Goal: Check status: Check status

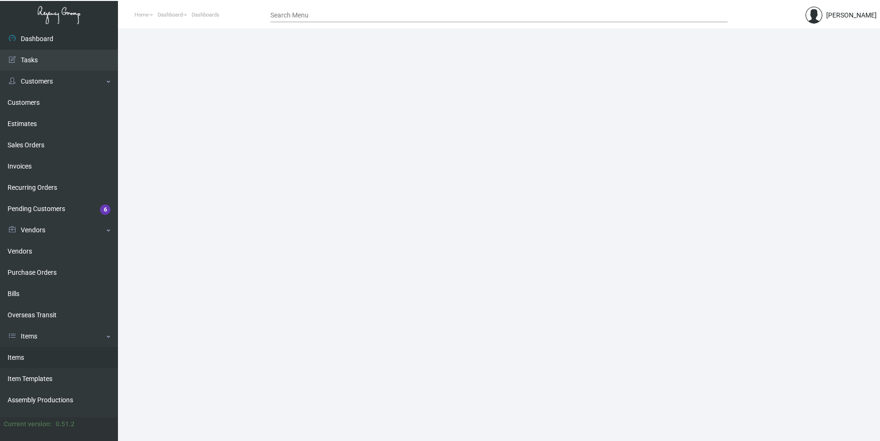
click at [56, 358] on link "Items" at bounding box center [59, 357] width 118 height 21
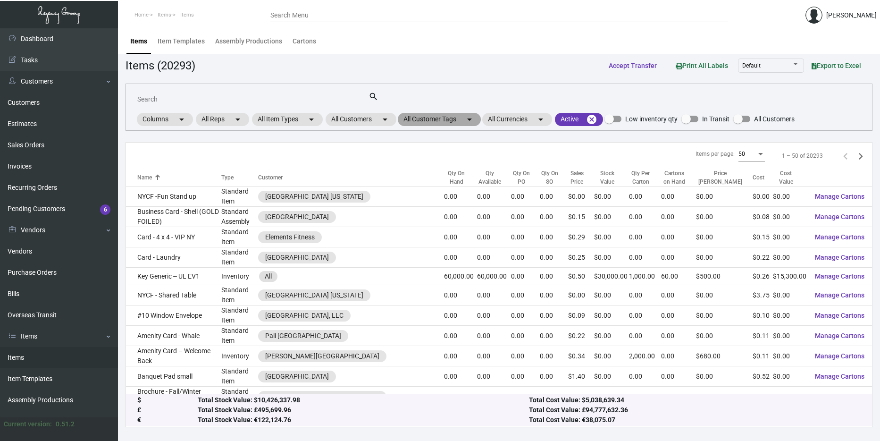
click at [431, 117] on mat-chip "All Customer Tags arrow_drop_down" at bounding box center [439, 119] width 83 height 13
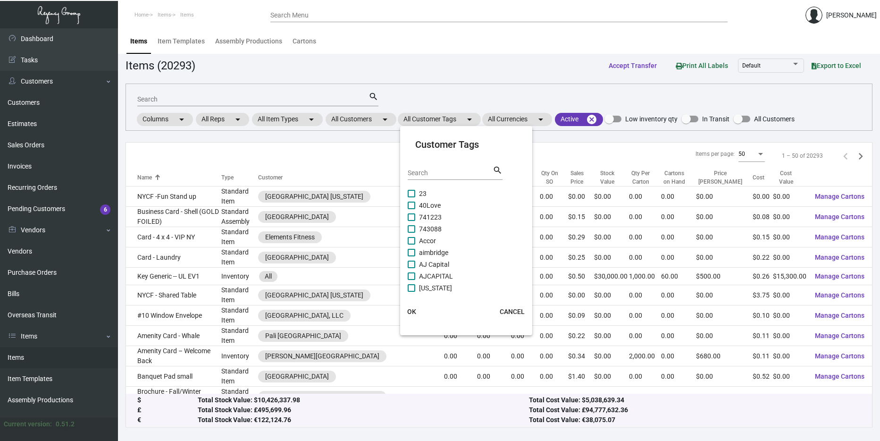
click at [300, 99] on div at bounding box center [440, 220] width 880 height 441
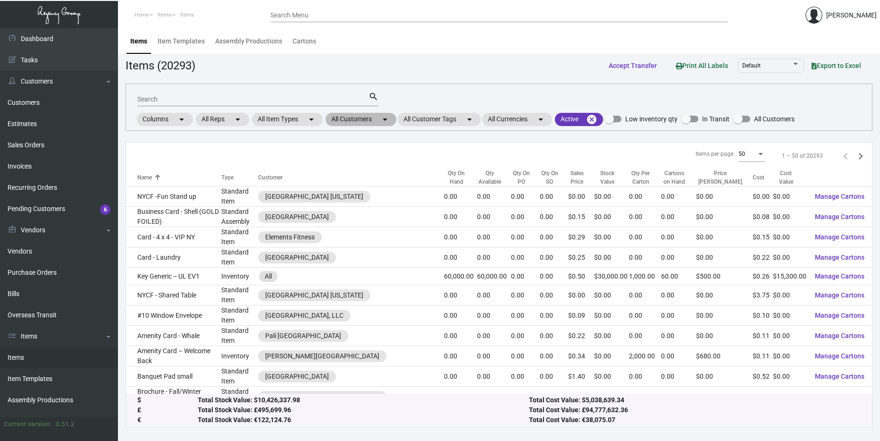
click at [336, 113] on mat-chip "All Customers arrow_drop_down" at bounding box center [361, 119] width 71 height 13
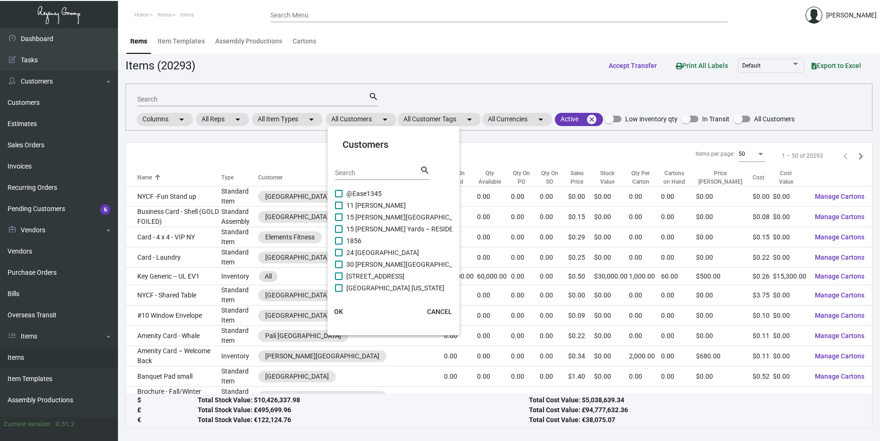
click at [360, 172] on input "Search" at bounding box center [377, 173] width 85 height 8
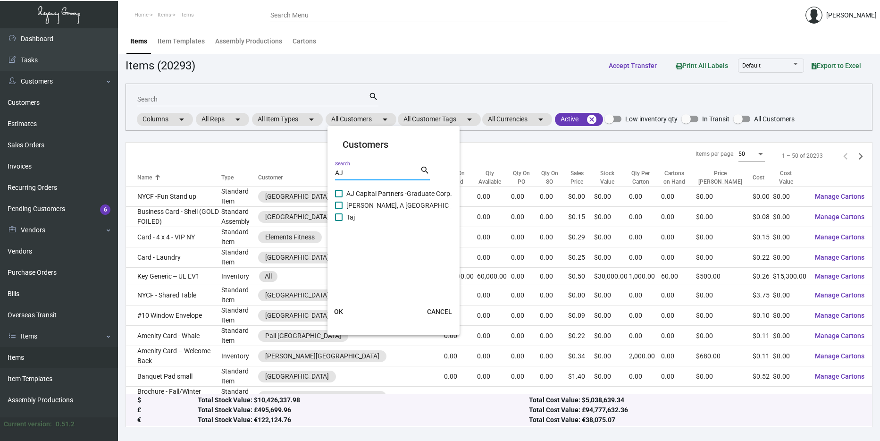
type input "AJ"
click at [421, 196] on span "AJ Capital Partners -Graduate Corp." at bounding box center [399, 193] width 106 height 11
click at [339, 197] on input "AJ Capital Partners -Graduate Corp." at bounding box center [338, 197] width 0 height 0
checkbox input "true"
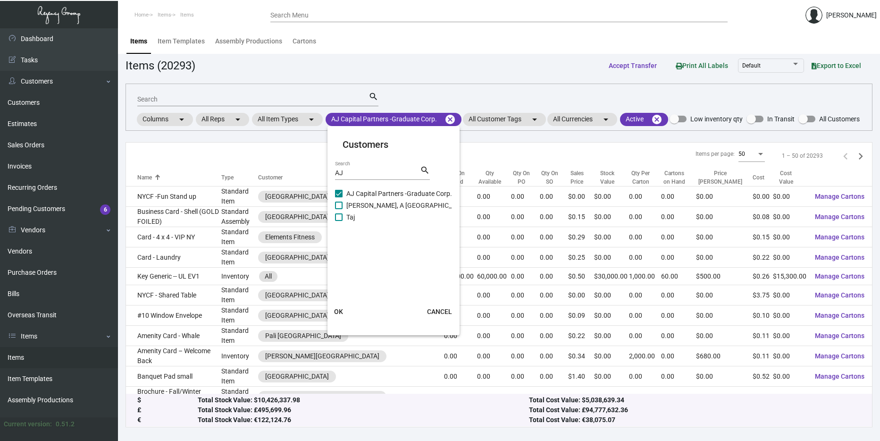
click at [345, 310] on button "OK" at bounding box center [339, 311] width 30 height 17
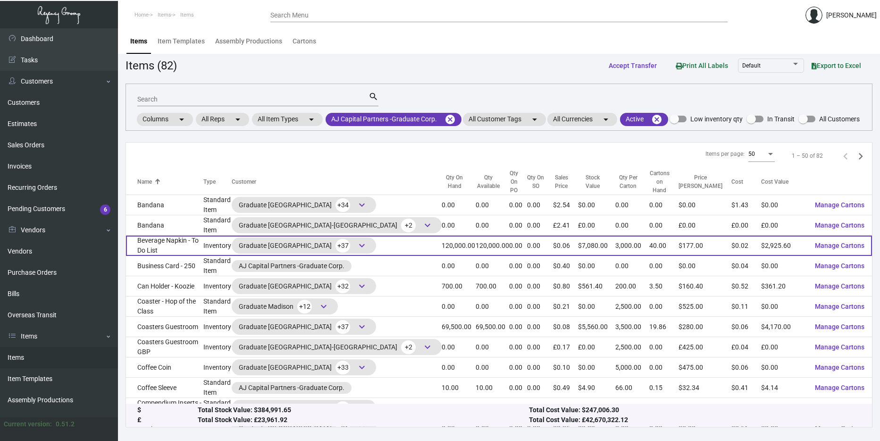
click at [202, 238] on td "Beverage Napkin - To Do List" at bounding box center [164, 245] width 77 height 20
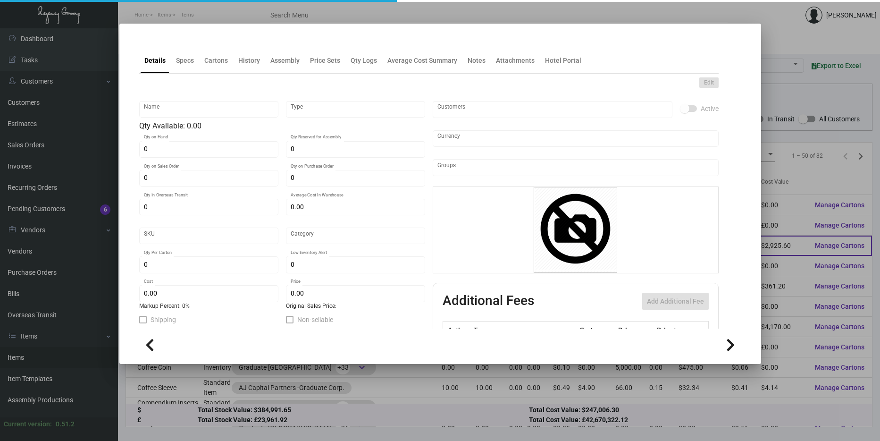
type input "Beverage Napkin - To Do List"
type input "Inventory"
type input "120,000"
type input "$ 2.025"
type input "Standard"
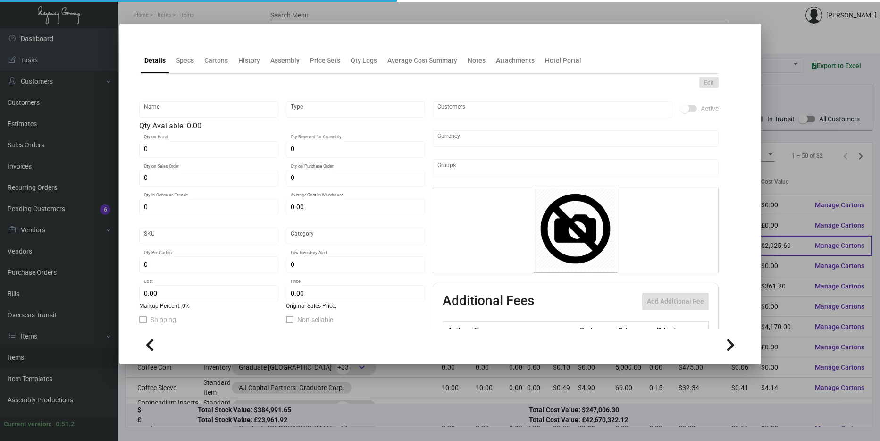
type input "3,000"
type input "$ 0.02438"
type input "$ 0.059"
checkbox input "true"
type input "United States Dollar $"
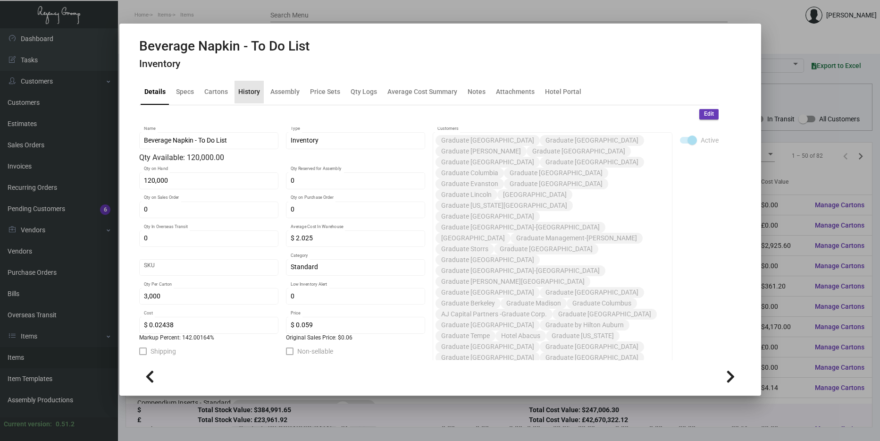
click at [252, 95] on div "History" at bounding box center [249, 92] width 22 height 10
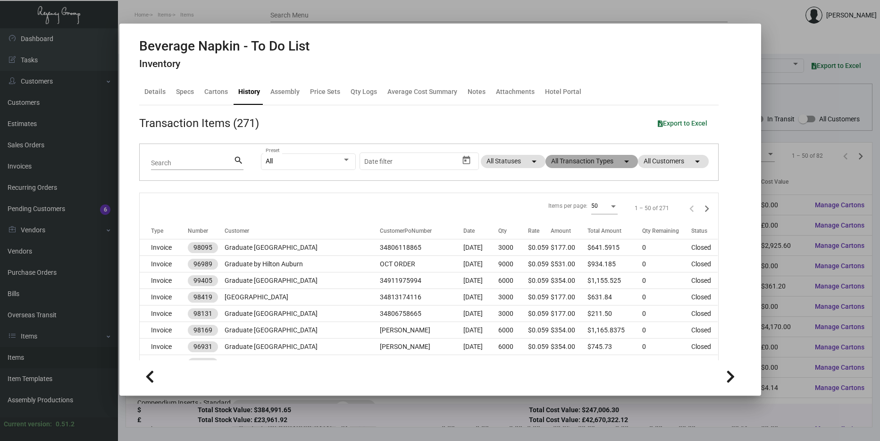
click at [570, 159] on mat-chip "All Transaction Types arrow_drop_down" at bounding box center [591, 161] width 92 height 13
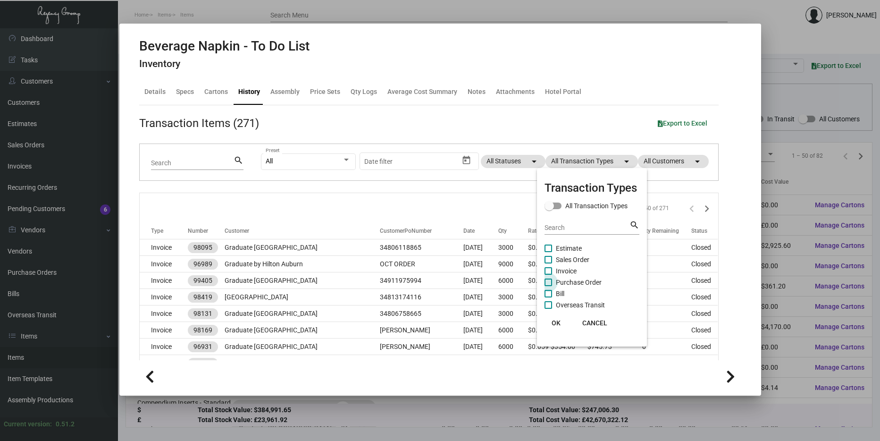
click at [577, 279] on span "Purchase Order" at bounding box center [579, 282] width 46 height 11
click at [548, 286] on input "Purchase Order" at bounding box center [548, 286] width 0 height 0
checkbox input "true"
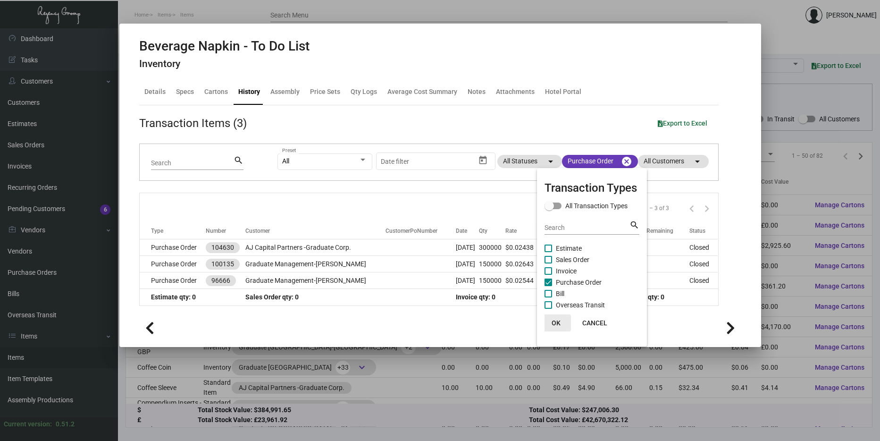
click at [550, 321] on button "OK" at bounding box center [556, 322] width 30 height 17
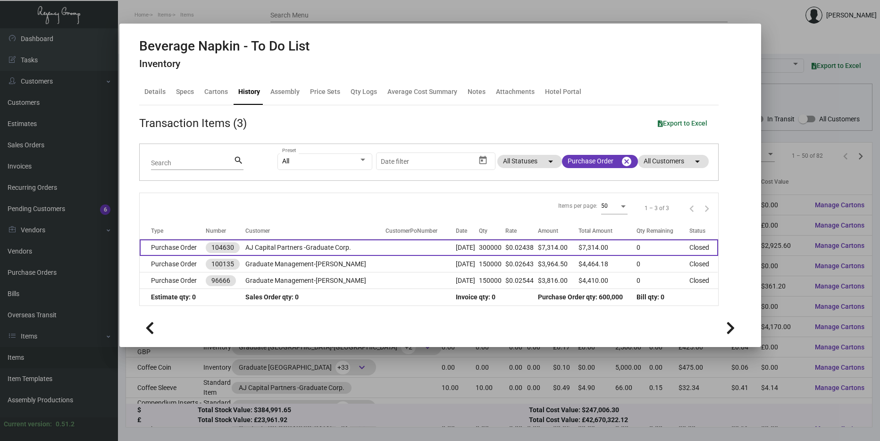
click at [420, 248] on td at bounding box center [420, 247] width 70 height 17
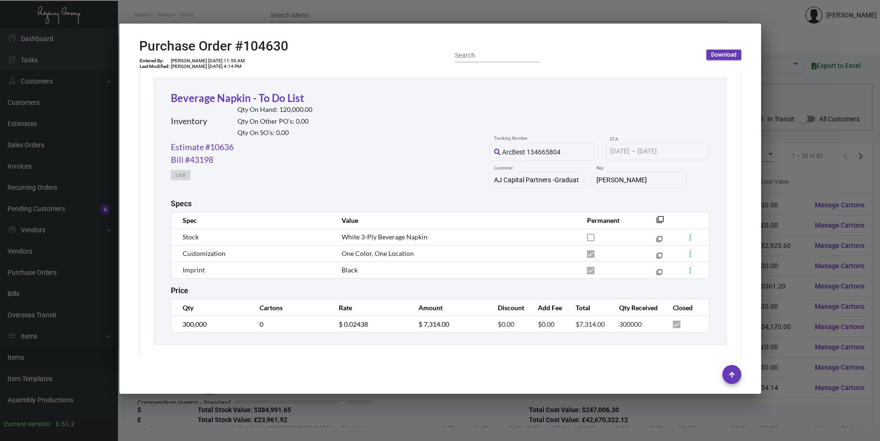
scroll to position [441, 0]
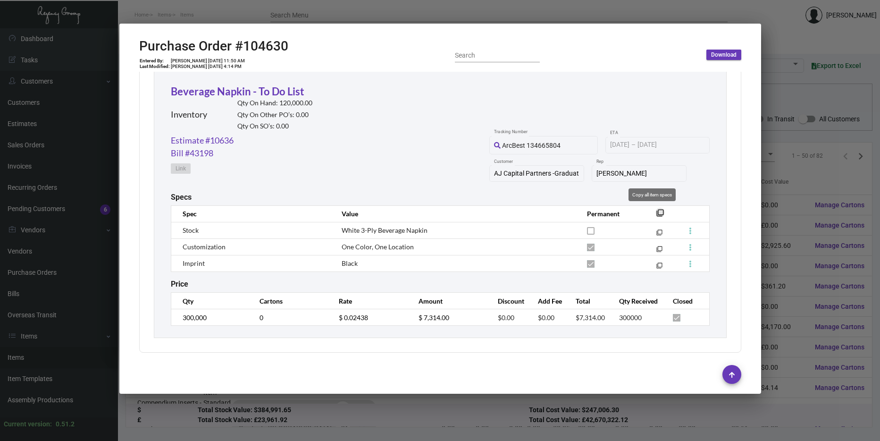
click at [656, 214] on mat-icon "filter_none" at bounding box center [660, 216] width 8 height 8
drag, startPoint x: 142, startPoint y: 45, endPoint x: 292, endPoint y: 48, distance: 150.6
click at [292, 48] on div "Purchase Order #104630 Entered By: [PERSON_NAME] [DATE] 11:50 AM Last Modified:…" at bounding box center [440, 55] width 602 height 34
drag, startPoint x: 292, startPoint y: 48, endPoint x: 211, endPoint y: 26, distance: 83.6
click at [211, 26] on icon at bounding box center [213, 22] width 8 height 10
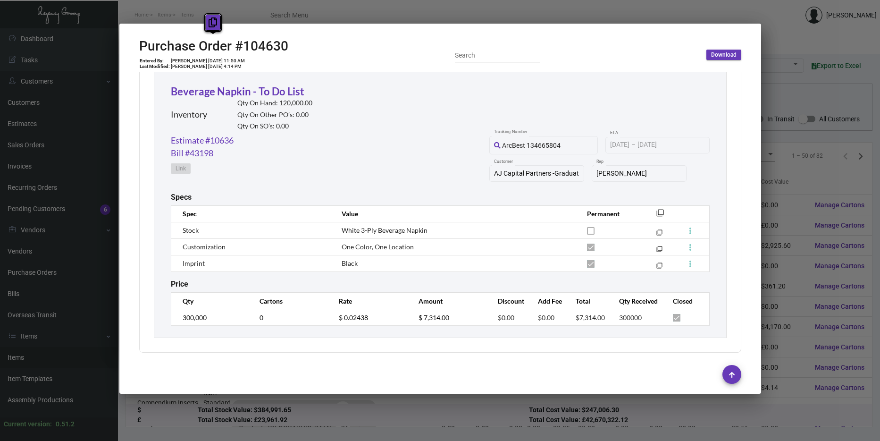
copy h2 "Purchase Order #104630"
click at [216, 84] on div "Beverage Napkin - To Do List Inventory Qty On Hand: 120,000.00 Qty On Other PO’…" at bounding box center [242, 109] width 142 height 50
click at [536, 389] on div at bounding box center [440, 374] width 602 height 32
click at [228, 141] on link "Estimate #10636" at bounding box center [202, 140] width 63 height 13
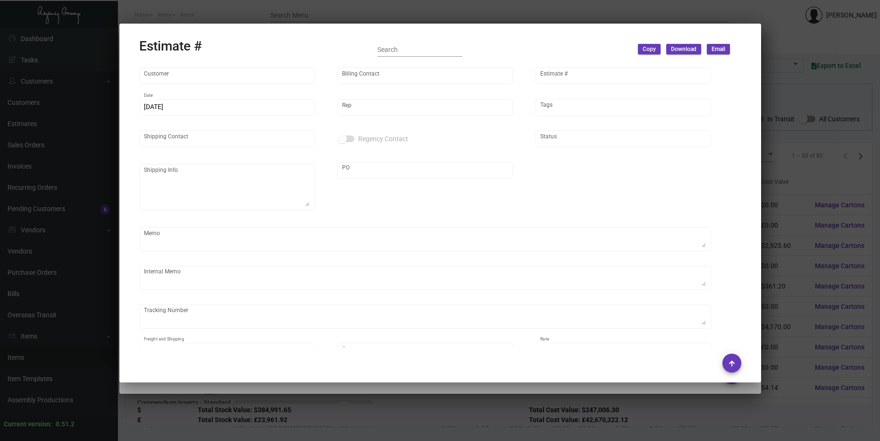
type input "AJ Capital Partners -Graduate Corp."
type input "[PERSON_NAME]"
type input "10636"
type input "[DATE]"
type input "[PERSON_NAME]"
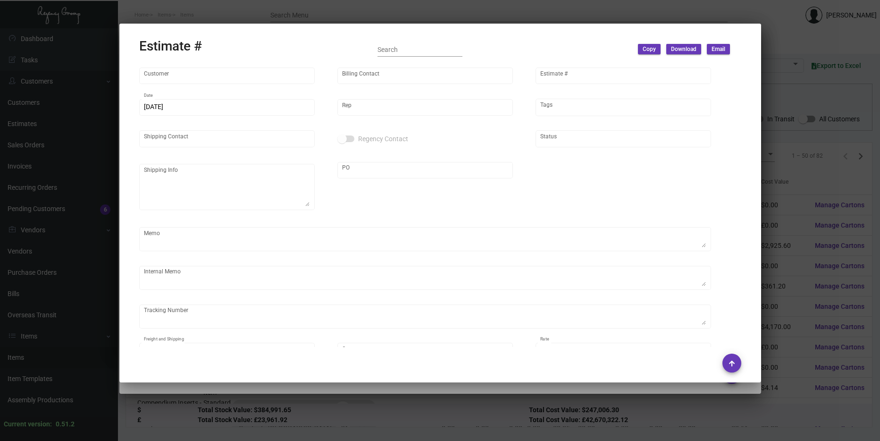
type textarea "NJ Warehouse."
type input "United States Dollar $"
type input "8.50000 %"
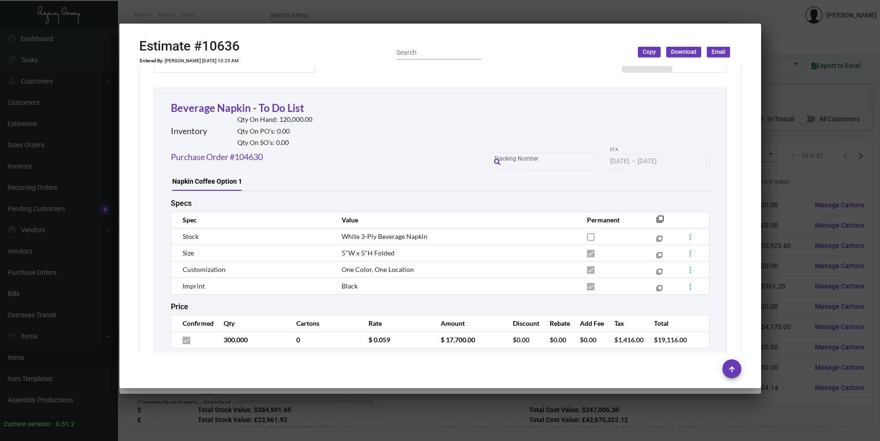
scroll to position [513, 0]
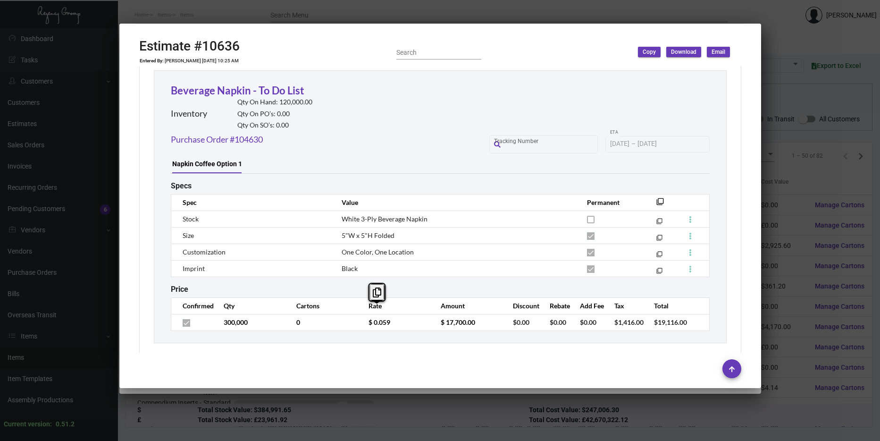
click at [367, 314] on td "$ 0.059" at bounding box center [395, 322] width 72 height 17
drag, startPoint x: 367, startPoint y: 304, endPoint x: 369, endPoint y: 298, distance: 6.8
click at [369, 298] on button at bounding box center [377, 292] width 16 height 17
click at [825, 365] on div at bounding box center [440, 220] width 880 height 441
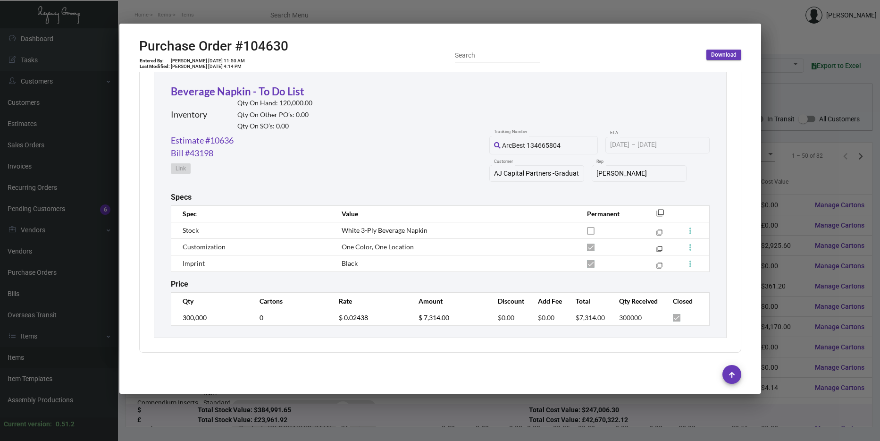
click at [843, 324] on div at bounding box center [440, 220] width 880 height 441
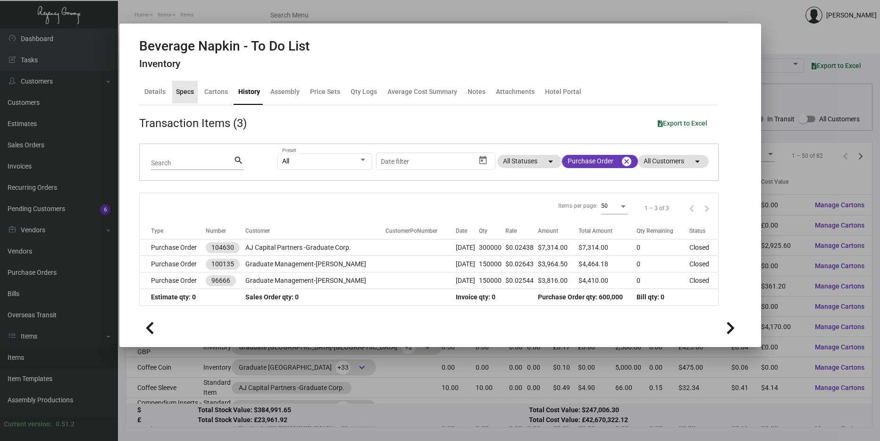
click at [184, 91] on div "Specs" at bounding box center [185, 92] width 18 height 10
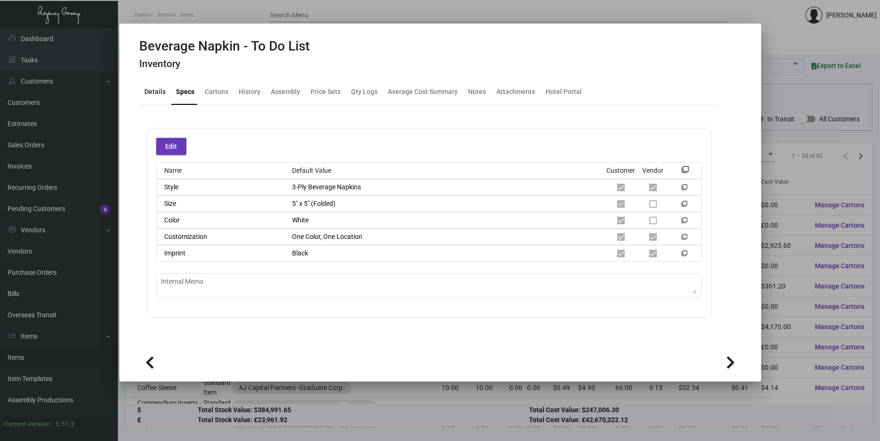
click at [148, 92] on div "Details" at bounding box center [154, 92] width 21 height 10
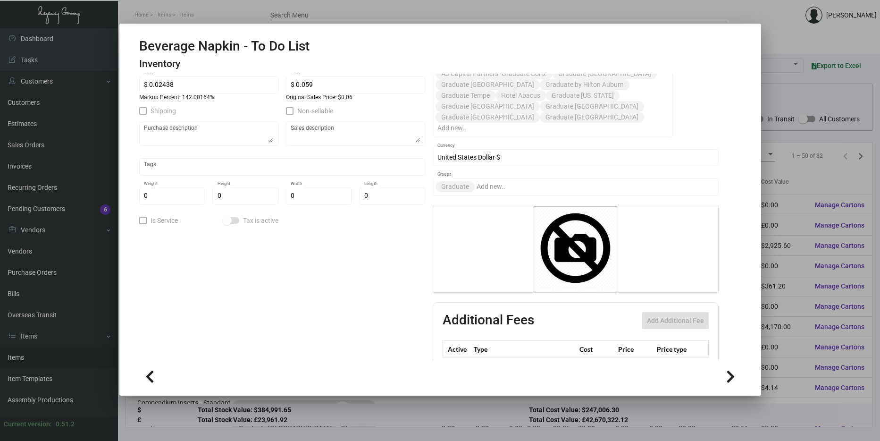
scroll to position [241, 0]
